Goal: Information Seeking & Learning: Learn about a topic

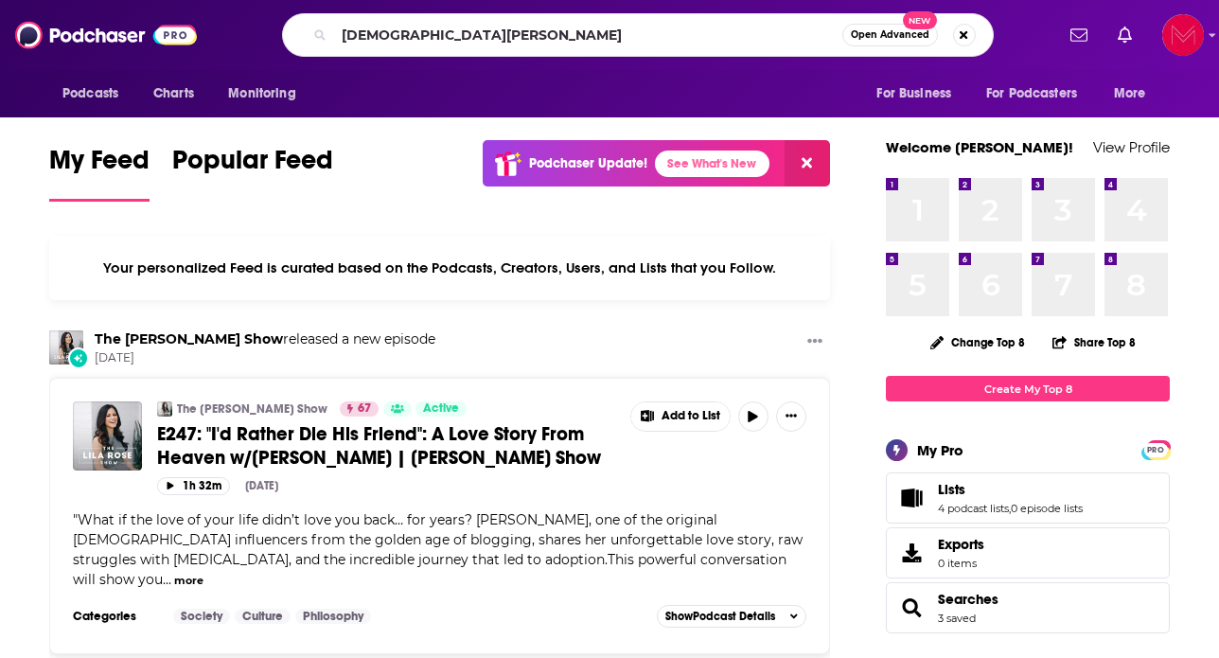
type input "[DEMOGRAPHIC_DATA][PERSON_NAME]"
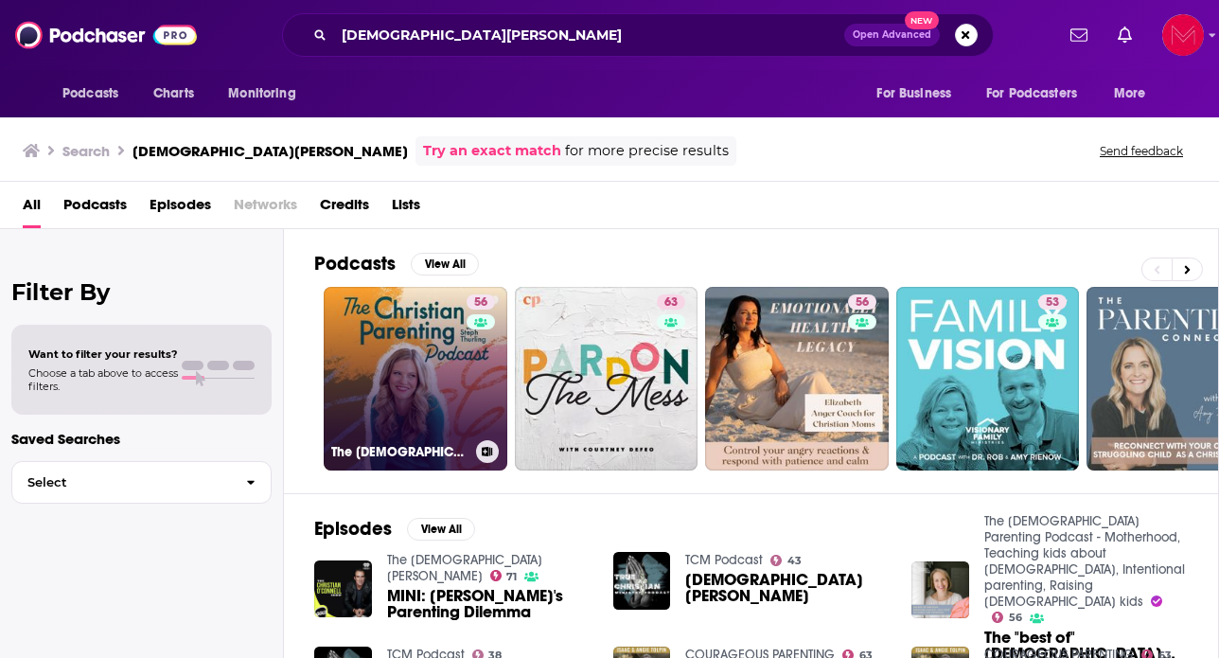
click at [398, 400] on link "56 The [DEMOGRAPHIC_DATA] Parenting Podcast - Motherhood, Teaching kids about […" at bounding box center [416, 379] width 184 height 184
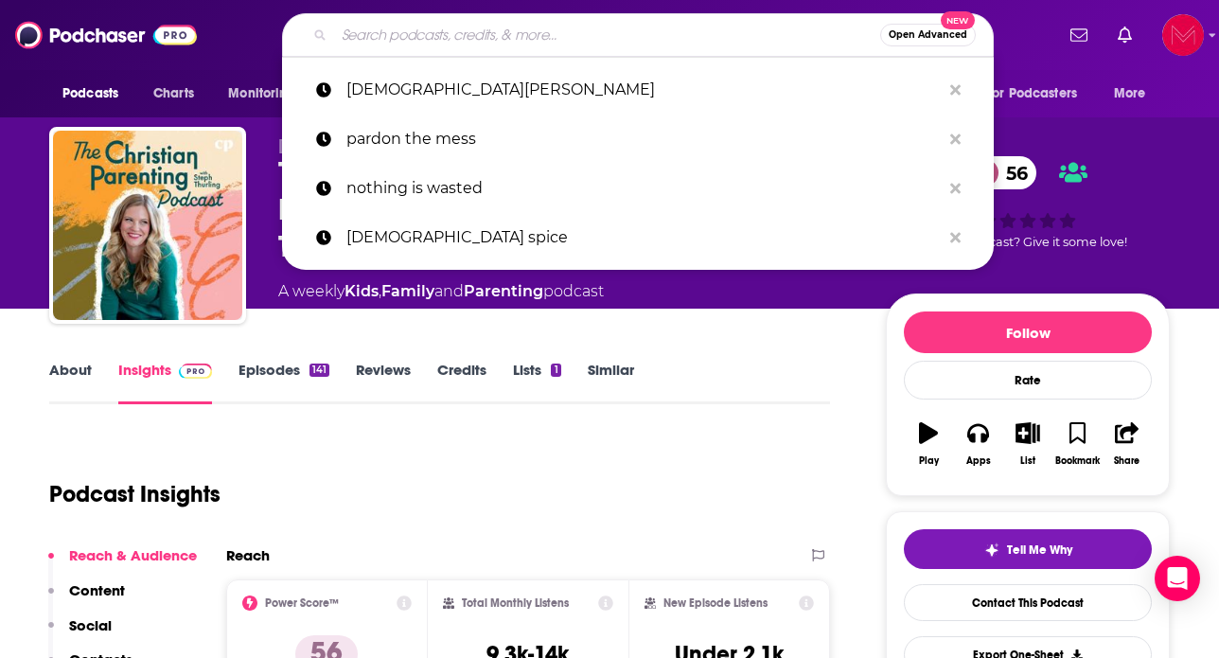
click at [477, 40] on input "Search podcasts, credits, & more..." at bounding box center [607, 35] width 546 height 30
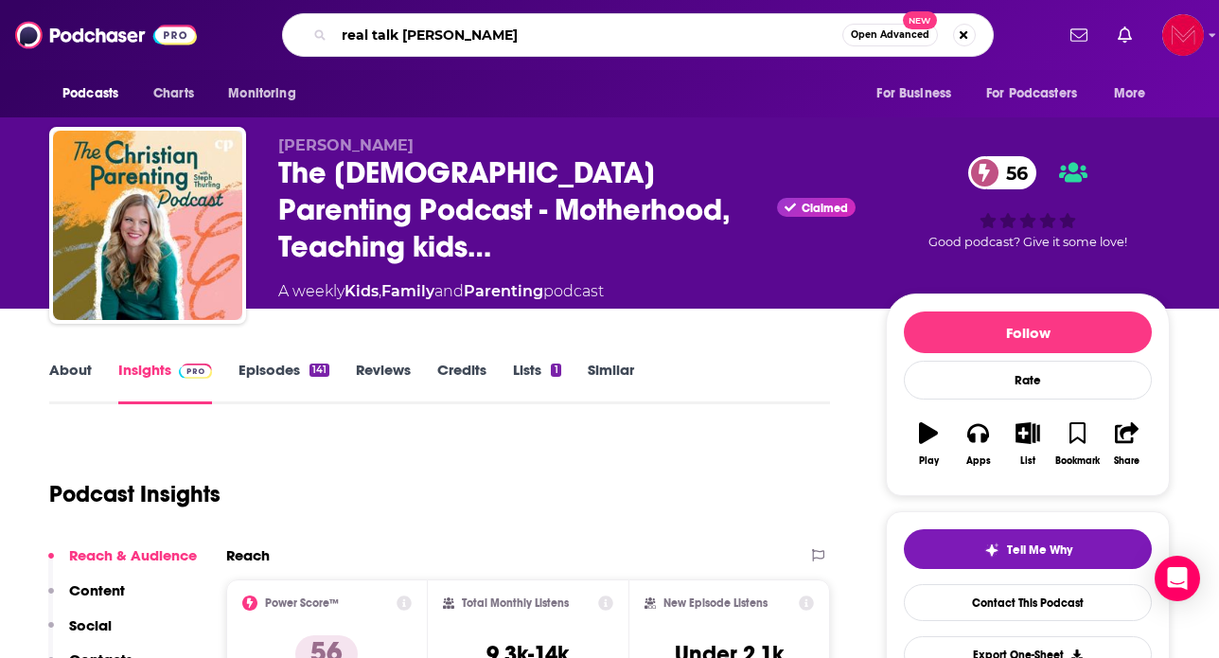
click at [397, 36] on input "real talk [PERSON_NAME]" at bounding box center [588, 35] width 508 height 30
type input "real talk with [PERSON_NAME]"
click at [771, 40] on input "real talk with [PERSON_NAME]" at bounding box center [588, 35] width 508 height 30
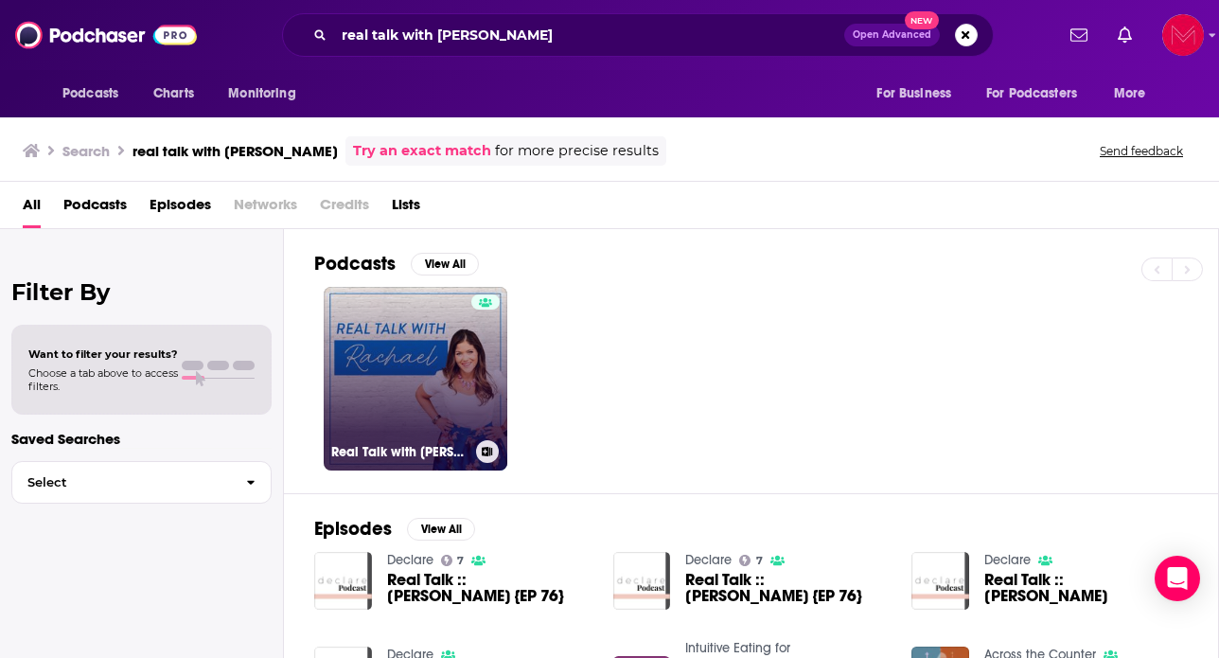
click at [412, 374] on link "Real Talk with [PERSON_NAME] Podcast" at bounding box center [416, 379] width 184 height 184
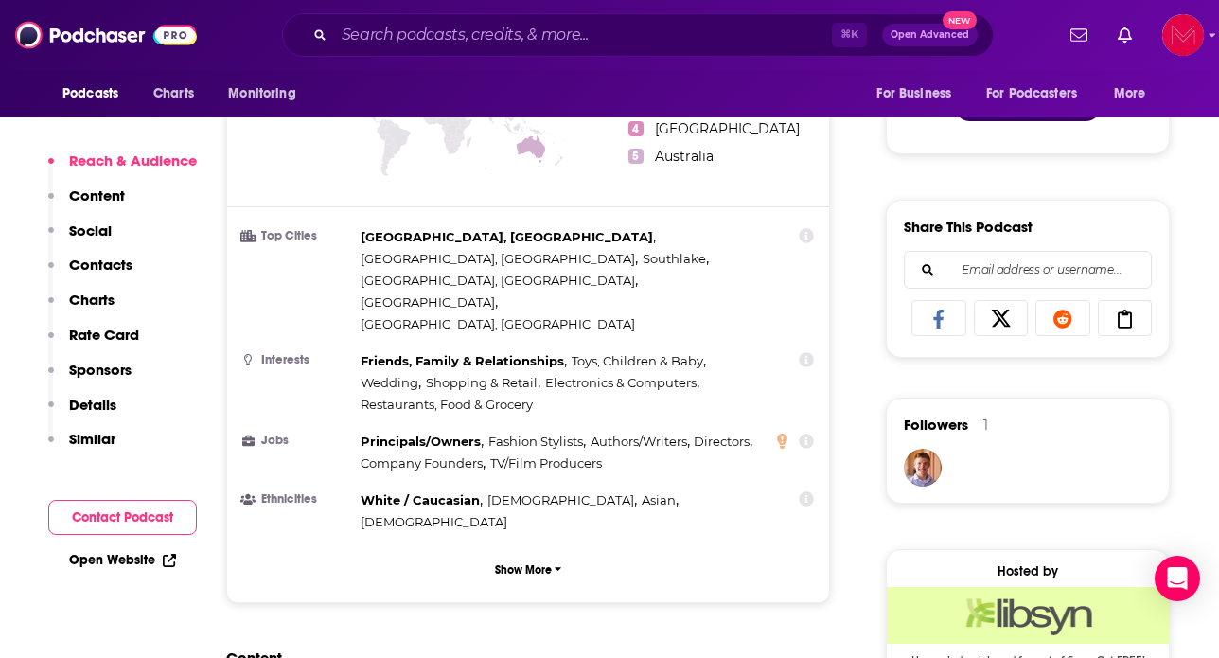
scroll to position [1060, 0]
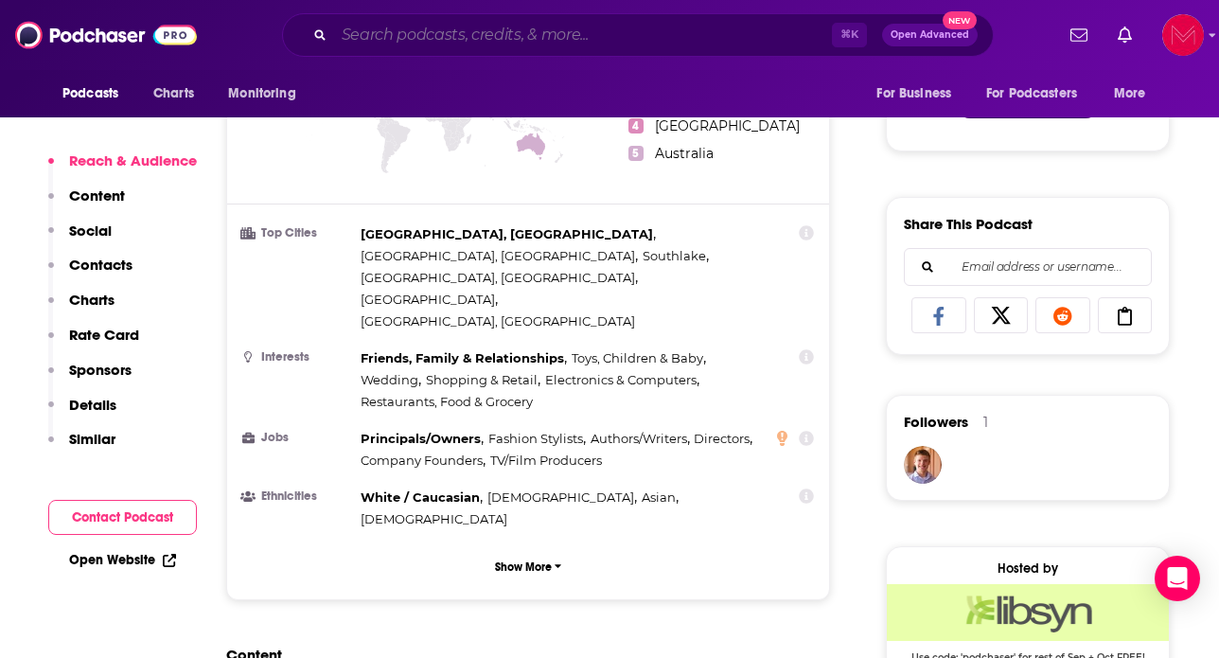
click at [566, 40] on input "Search podcasts, credits, & more..." at bounding box center [583, 35] width 498 height 30
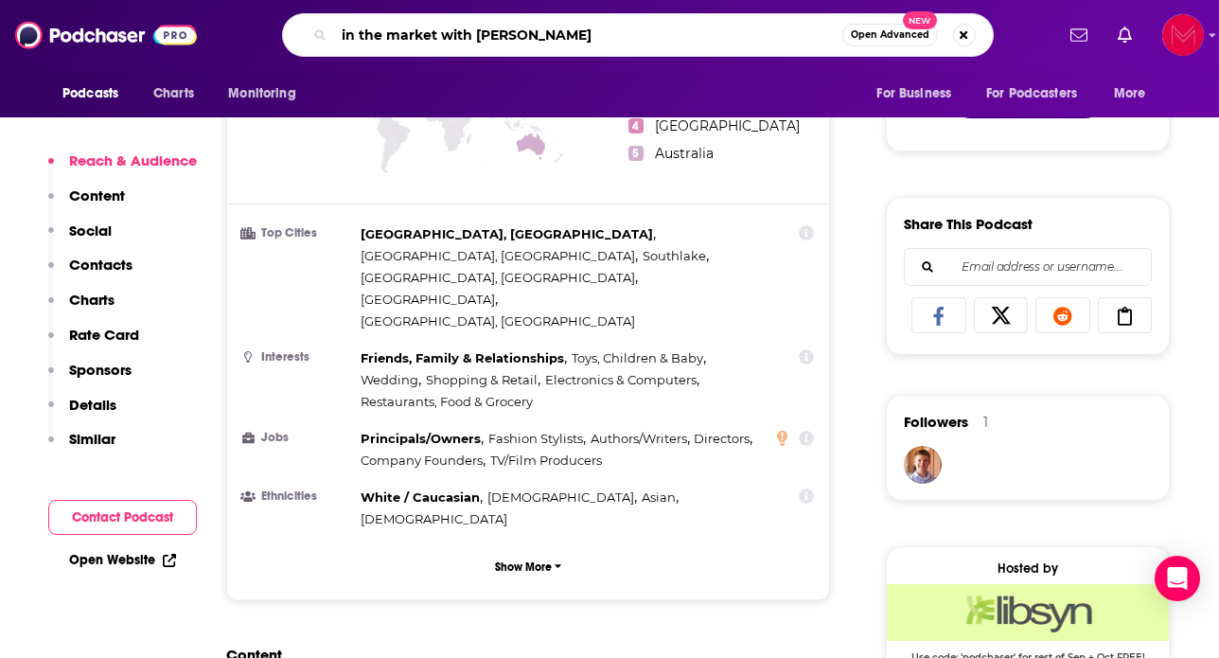
type input "in the market with [PERSON_NAME]"
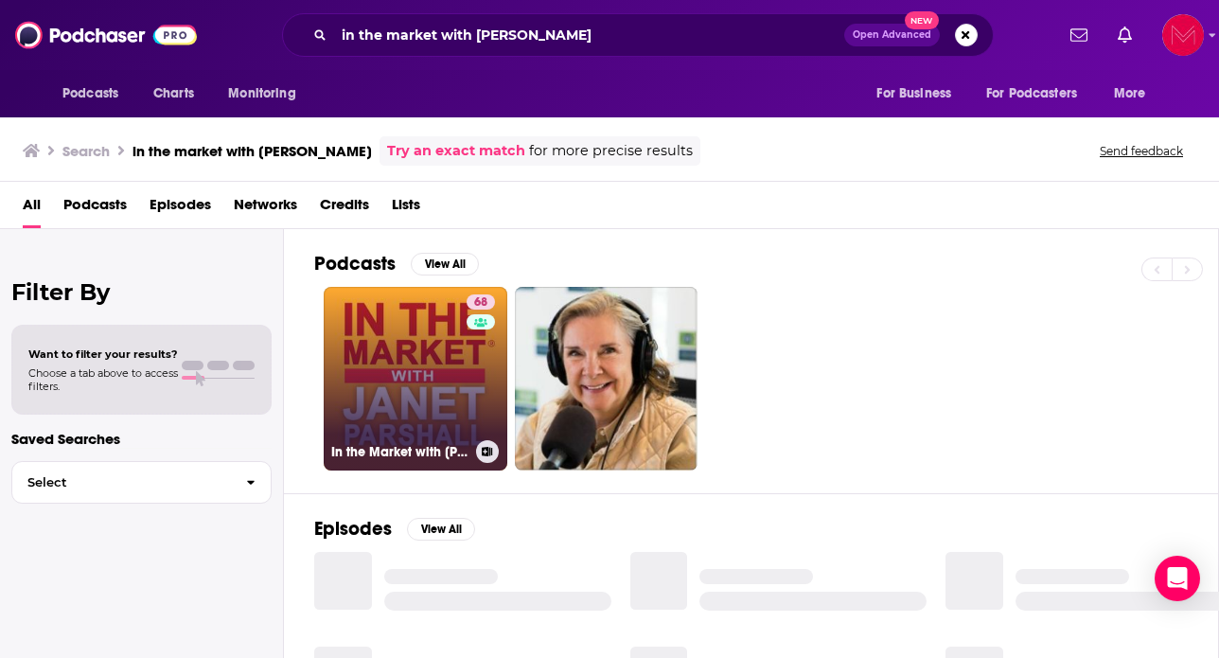
click at [381, 390] on link "68 In the Market with [PERSON_NAME]" at bounding box center [416, 379] width 184 height 184
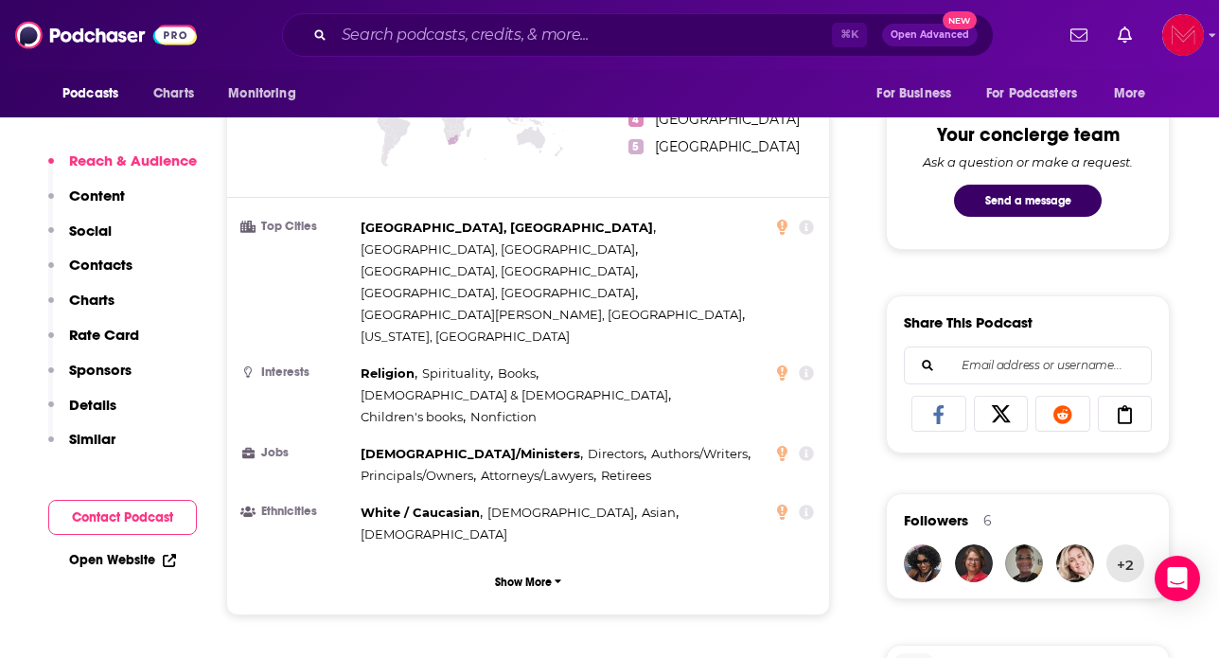
scroll to position [970, 0]
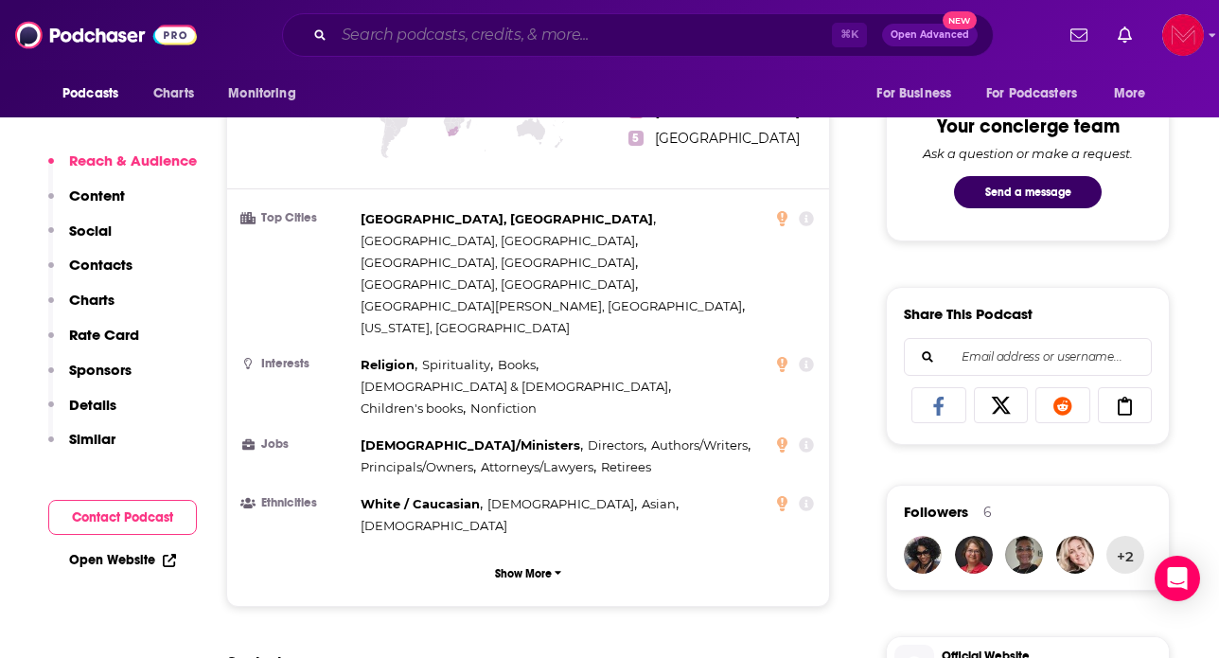
click at [529, 40] on input "Search podcasts, credits, & more..." at bounding box center [583, 35] width 498 height 30
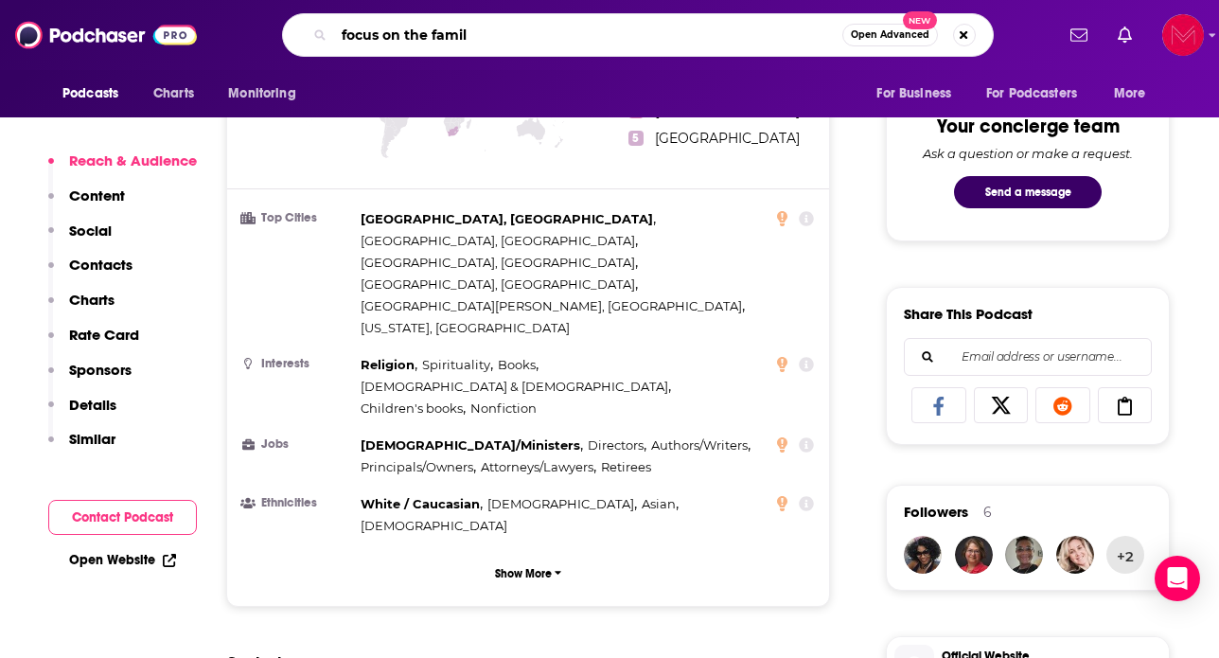
type input "focus on the family"
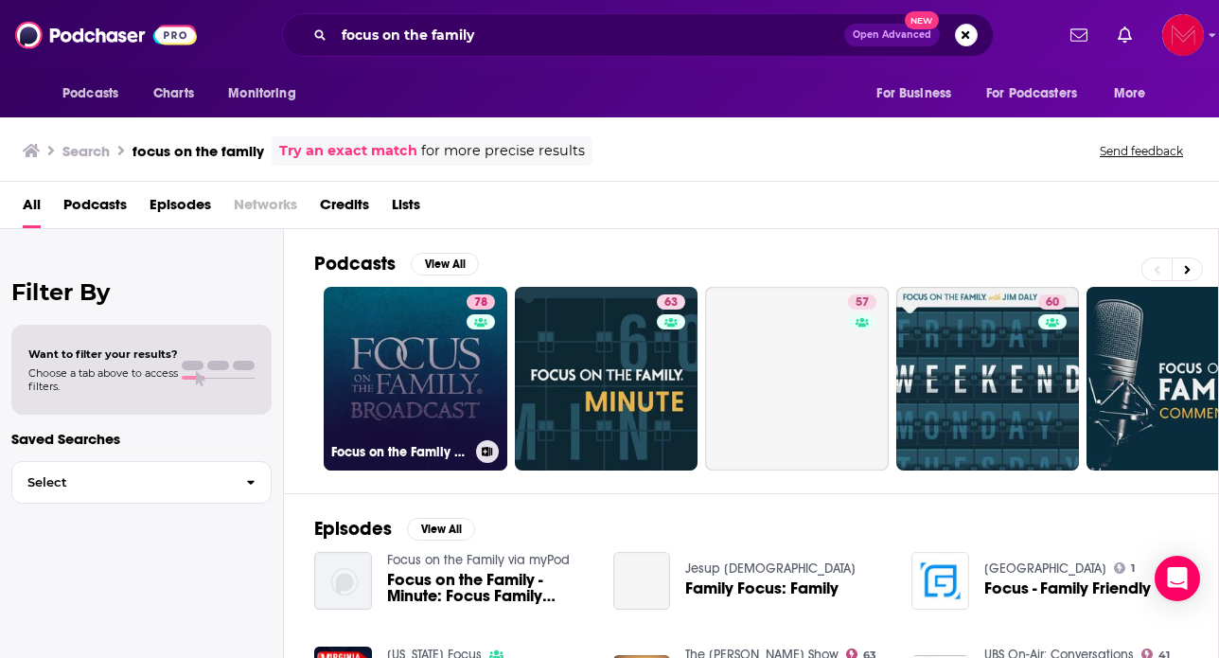
click at [426, 382] on link "78 Focus on the Family Broadcast" at bounding box center [416, 379] width 184 height 184
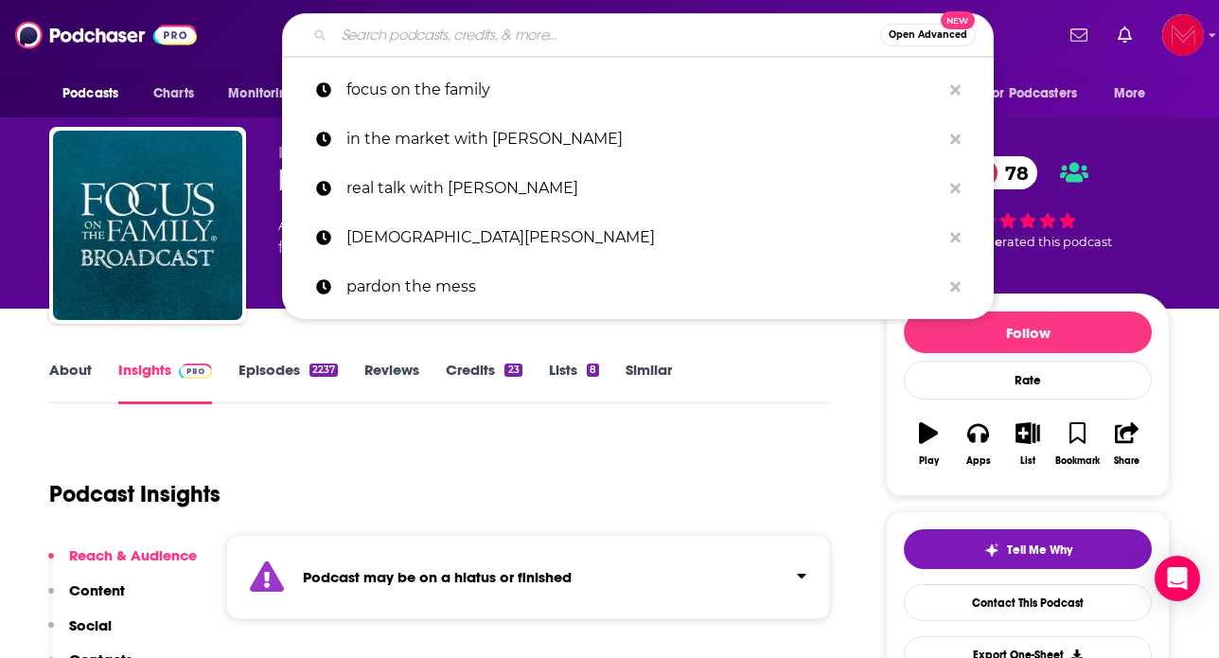
click at [494, 34] on input "Search podcasts, credits, & more..." at bounding box center [607, 35] width 546 height 30
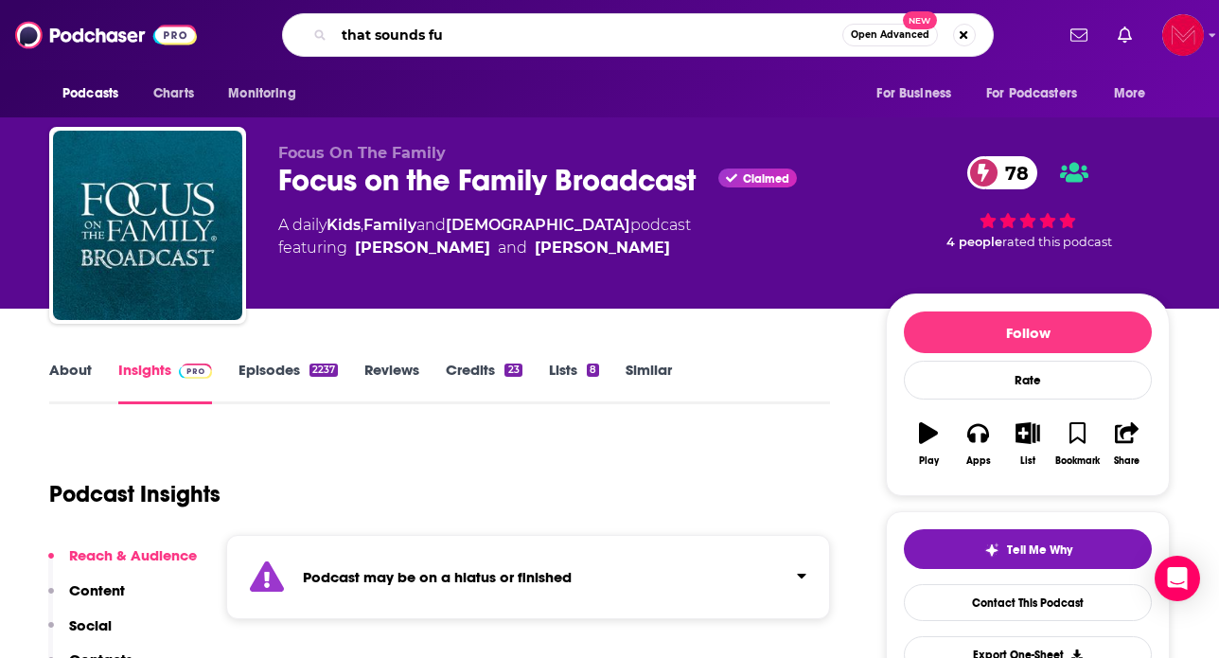
type input "that sounds fun"
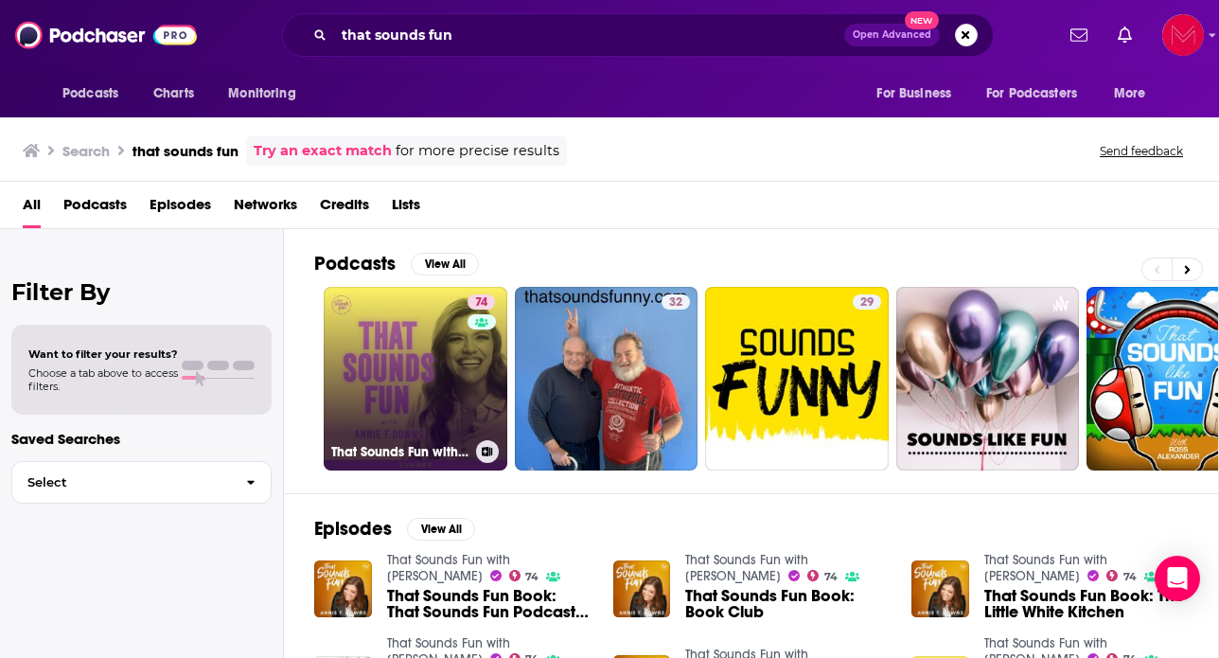
click at [436, 348] on link "74 That Sounds Fun with [PERSON_NAME]" at bounding box center [416, 379] width 184 height 184
